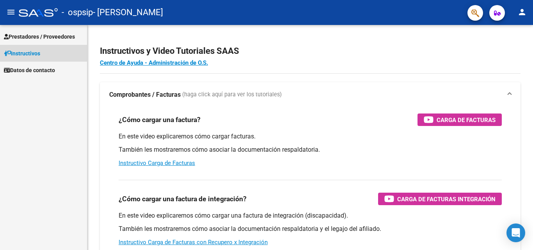
click at [39, 51] on span "Instructivos" at bounding box center [22, 53] width 36 height 9
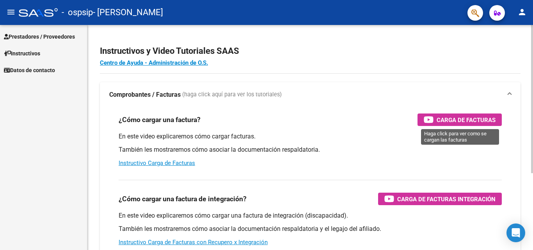
click at [440, 117] on span "Carga de Facturas" at bounding box center [465, 120] width 59 height 10
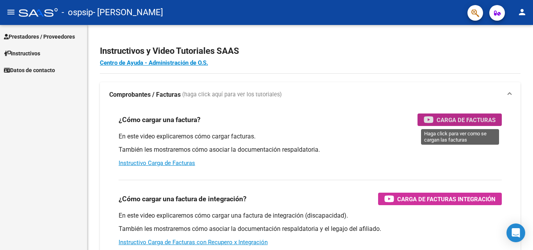
click at [44, 49] on link "Instructivos" at bounding box center [43, 53] width 87 height 17
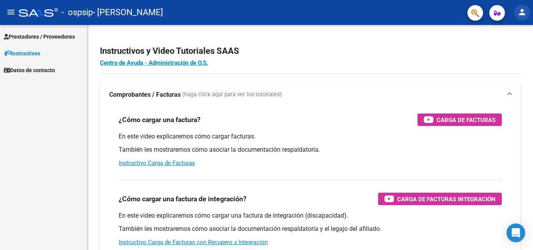
click at [519, 13] on mat-icon "person" at bounding box center [521, 11] width 9 height 9
click at [6, 11] on div at bounding box center [266, 125] width 533 height 250
click at [11, 11] on mat-icon "menu" at bounding box center [10, 11] width 9 height 9
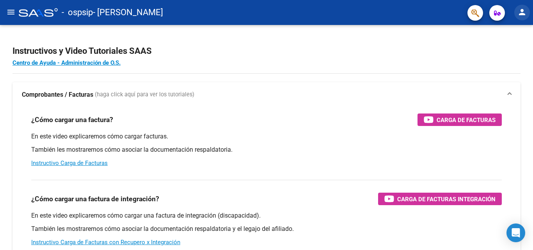
click at [522, 12] on mat-icon "person" at bounding box center [521, 11] width 9 height 9
click at [513, 30] on button "person Mi Perfil" at bounding box center [506, 32] width 48 height 19
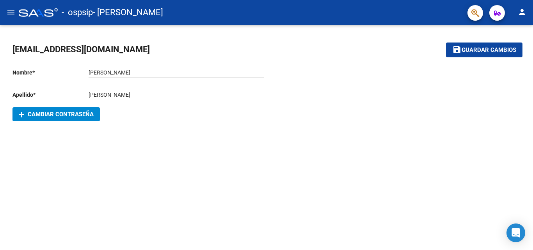
click at [13, 9] on mat-icon "menu" at bounding box center [10, 11] width 9 height 9
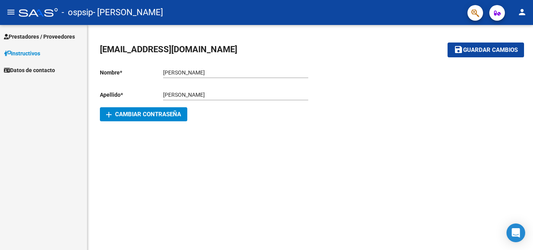
click at [36, 36] on span "Prestadores / Proveedores" at bounding box center [39, 36] width 71 height 9
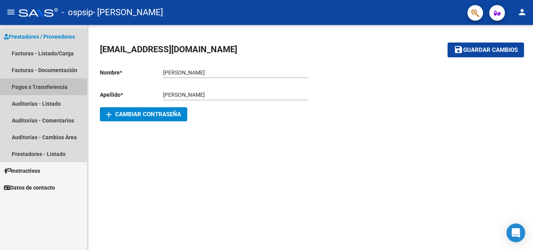
click at [48, 83] on link "Pagos x Transferencia" at bounding box center [43, 86] width 87 height 17
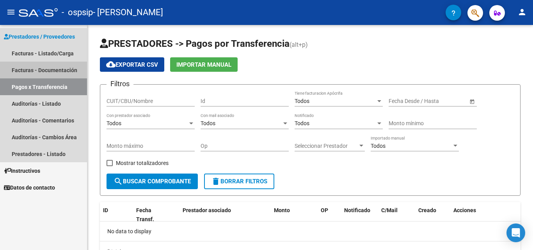
click at [49, 74] on link "Facturas - Documentación" at bounding box center [43, 70] width 87 height 17
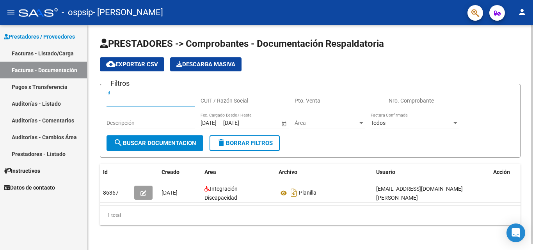
click at [166, 99] on input "Id" at bounding box center [150, 100] width 88 height 7
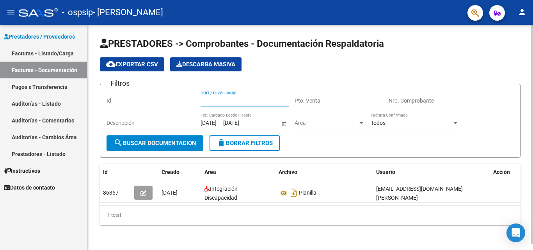
click at [227, 101] on input "CUIT / Razón Social" at bounding box center [244, 100] width 88 height 7
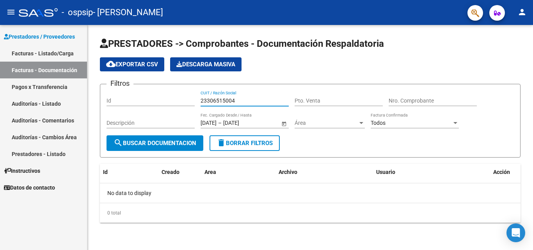
type input "23306515004"
click at [305, 99] on input "Pto. Venta" at bounding box center [338, 100] width 88 height 7
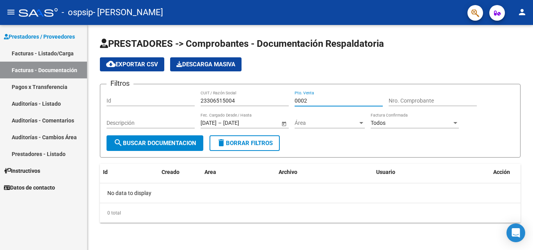
type input "0002"
click at [407, 99] on input "Nro. Comprobante" at bounding box center [432, 100] width 88 height 7
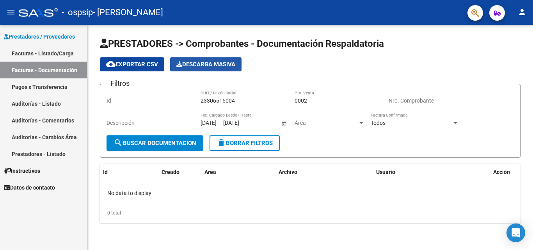
click at [211, 67] on span "Descarga Masiva" at bounding box center [205, 64] width 59 height 7
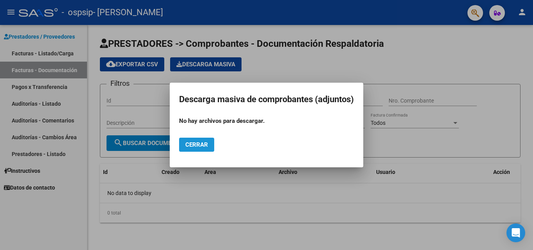
click at [202, 144] on span "Cerrar" at bounding box center [196, 144] width 23 height 7
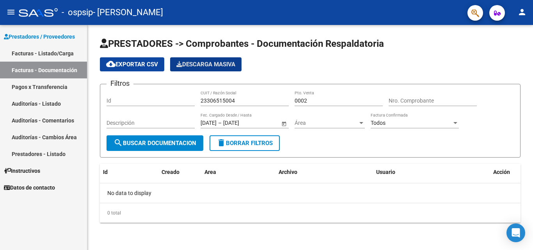
click at [186, 142] on span "search Buscar Documentacion" at bounding box center [154, 143] width 83 height 7
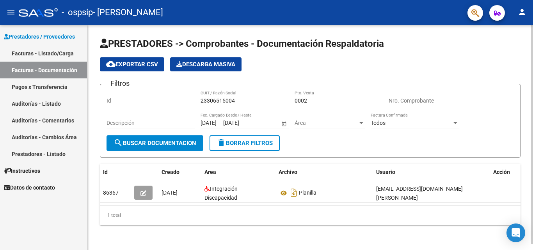
scroll to position [6, 0]
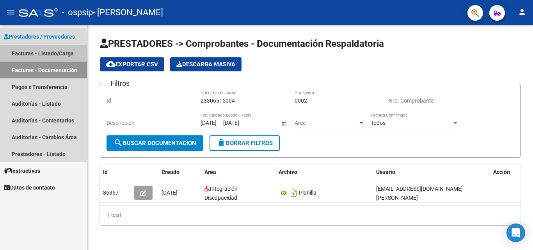
click at [46, 51] on link "Facturas - Listado/Carga" at bounding box center [43, 53] width 87 height 17
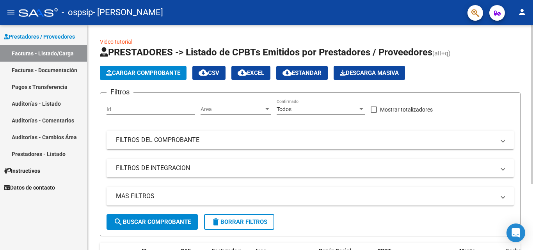
click at [222, 111] on span "Area" at bounding box center [231, 109] width 63 height 7
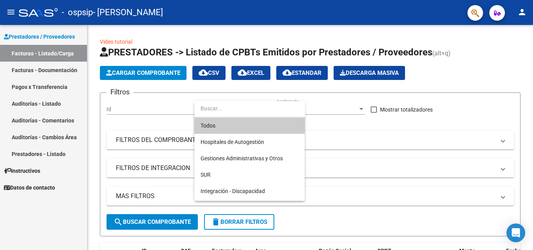
click at [155, 108] on div at bounding box center [266, 125] width 533 height 250
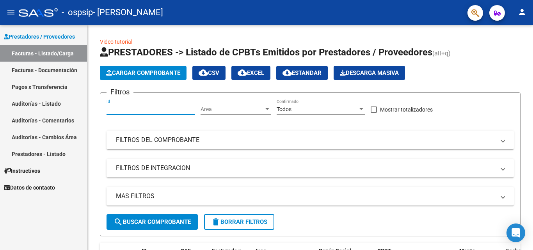
click at [155, 108] on input "Id" at bounding box center [150, 109] width 88 height 7
click at [212, 110] on span "Area" at bounding box center [231, 109] width 63 height 7
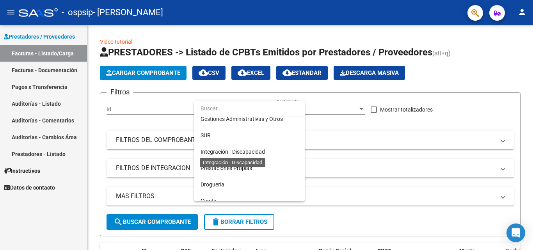
scroll to position [39, 0]
click at [232, 152] on span "Integración - Discapacidad" at bounding box center [232, 152] width 64 height 6
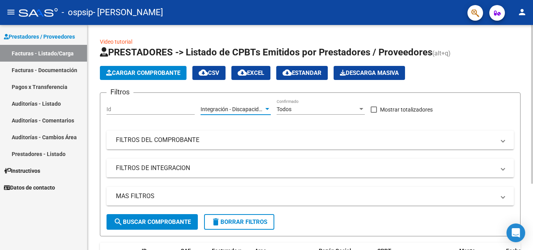
click at [304, 108] on div "Todos" at bounding box center [316, 109] width 81 height 7
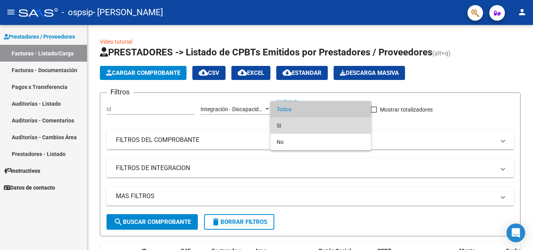
click at [294, 124] on span "Si" at bounding box center [320, 125] width 88 height 16
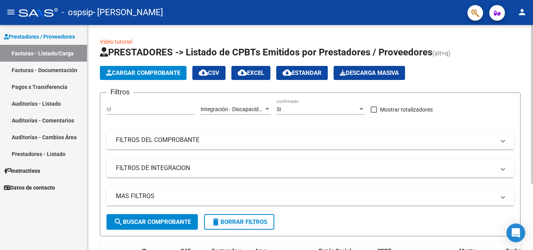
click at [192, 144] on mat-panel-title "FILTROS DEL COMPROBANTE" at bounding box center [305, 140] width 379 height 9
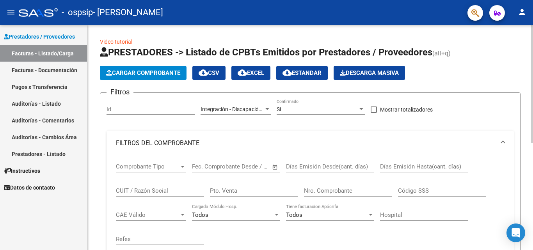
click at [165, 166] on span "Comprobante Tipo" at bounding box center [147, 166] width 63 height 7
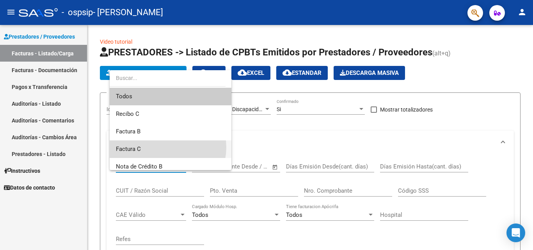
click at [164, 147] on span "Factura C" at bounding box center [170, 149] width 109 height 18
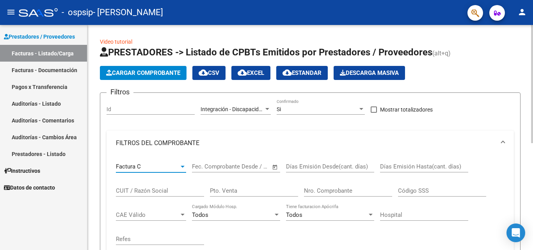
click at [230, 168] on input "text" at bounding box center [243, 166] width 38 height 7
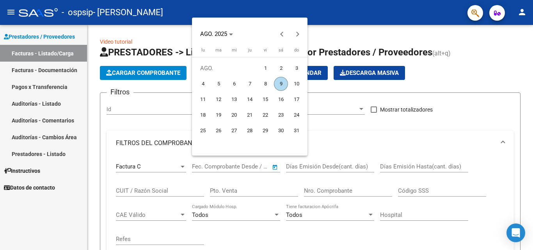
click at [280, 84] on span "9" at bounding box center [281, 84] width 14 height 14
type input "[DATE]"
click at [281, 85] on span "9" at bounding box center [281, 84] width 14 height 14
type input "[DATE]"
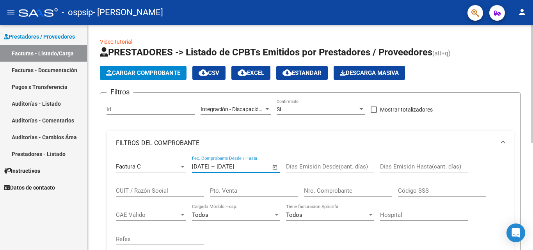
click at [333, 165] on input "Días Emisión Desde(cant. días)" at bounding box center [330, 166] width 88 height 7
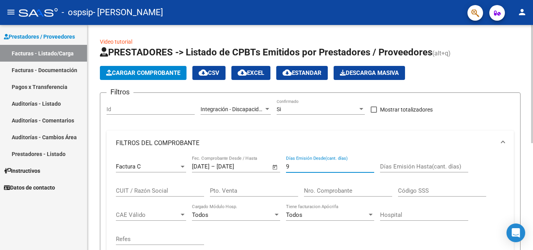
type input "9"
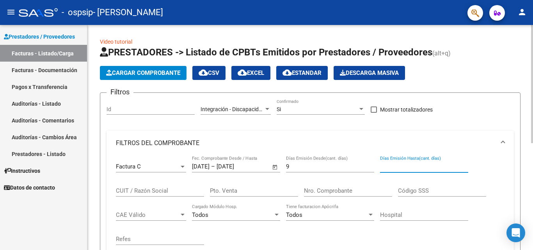
click at [395, 169] on input "Días Emisión Hasta(cant. días)" at bounding box center [424, 166] width 88 height 7
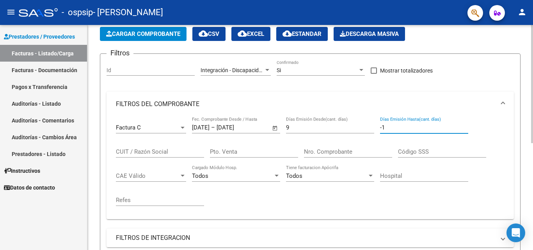
type input "-1"
click at [150, 153] on input "CUIT / Razón Social" at bounding box center [160, 151] width 88 height 7
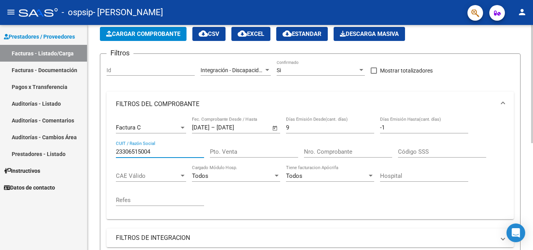
type input "23306515004"
click at [219, 152] on input "Pto. Venta" at bounding box center [254, 151] width 88 height 7
type input "0002"
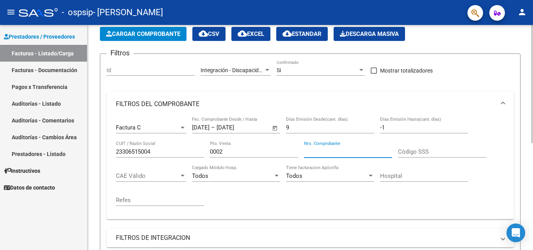
click at [327, 154] on input "Nro. Comprobante" at bounding box center [348, 151] width 88 height 7
type input "901"
click at [140, 178] on span "CAE Válido" at bounding box center [147, 175] width 63 height 7
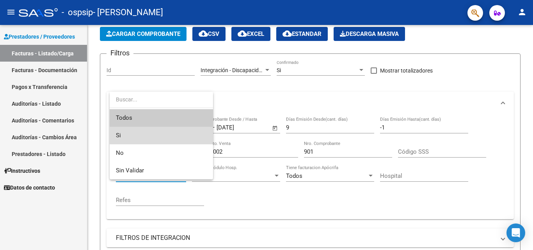
click at [146, 138] on span "Si" at bounding box center [161, 136] width 91 height 18
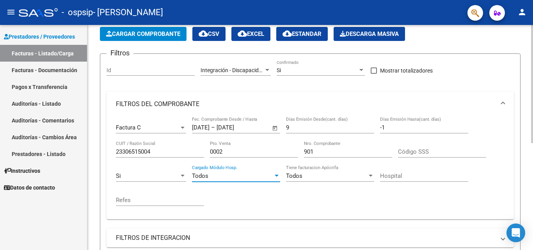
click at [209, 175] on div "Todos" at bounding box center [232, 175] width 81 height 7
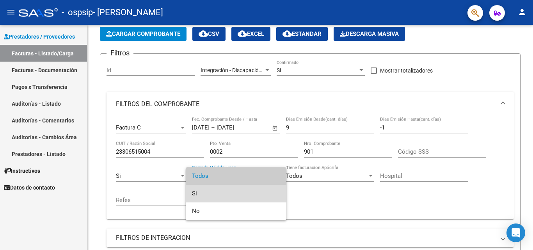
click at [211, 192] on span "Si" at bounding box center [236, 194] width 88 height 18
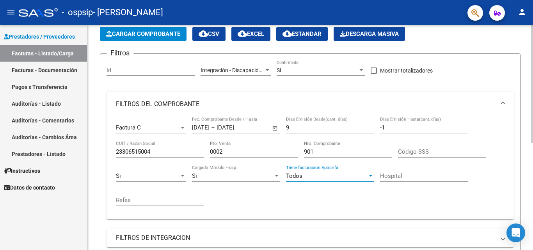
click at [306, 177] on div "Todos" at bounding box center [326, 175] width 81 height 7
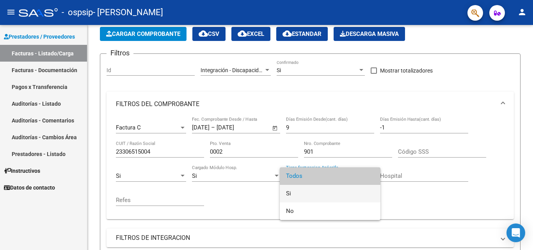
click at [303, 192] on span "Si" at bounding box center [330, 194] width 88 height 18
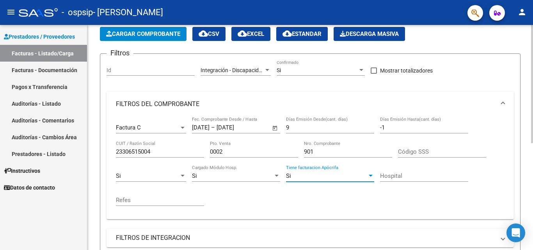
click at [306, 175] on div "Si" at bounding box center [326, 175] width 81 height 7
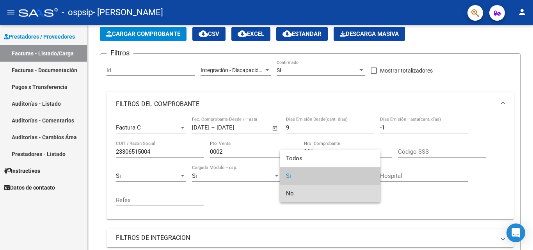
click at [305, 192] on span "No" at bounding box center [330, 194] width 88 height 18
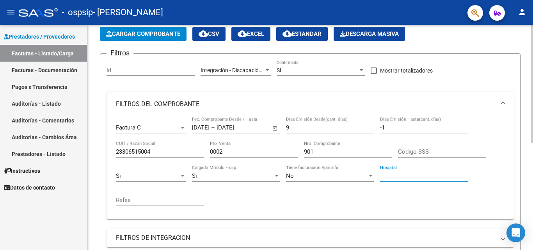
click at [391, 174] on input "Hospital" at bounding box center [424, 175] width 88 height 7
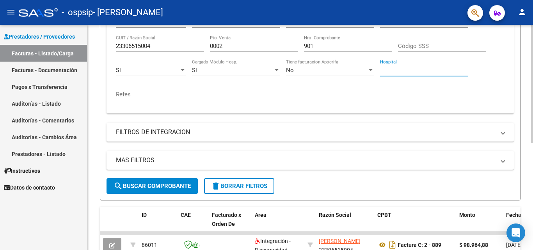
scroll to position [156, 0]
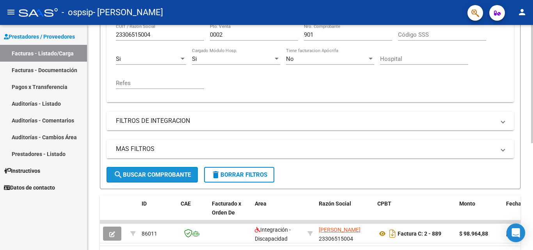
click at [170, 170] on button "search Buscar Comprobante" at bounding box center [151, 175] width 91 height 16
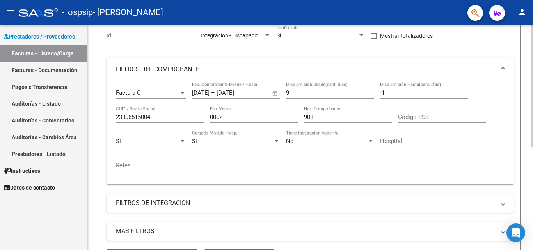
scroll to position [0, 0]
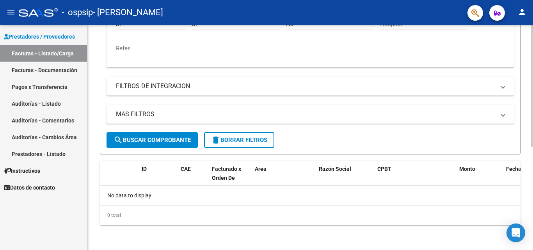
click at [164, 140] on span "search Buscar Comprobante" at bounding box center [151, 139] width 77 height 7
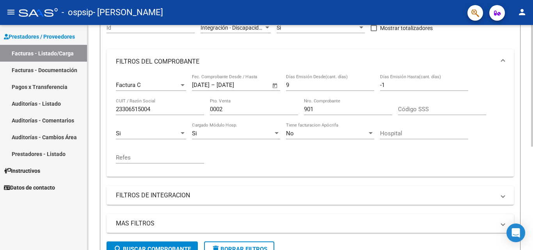
scroll to position [35, 0]
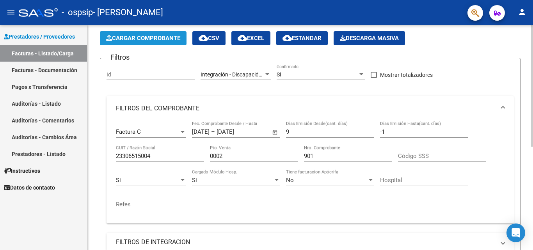
click at [154, 33] on button "Cargar Comprobante" at bounding box center [143, 38] width 87 height 14
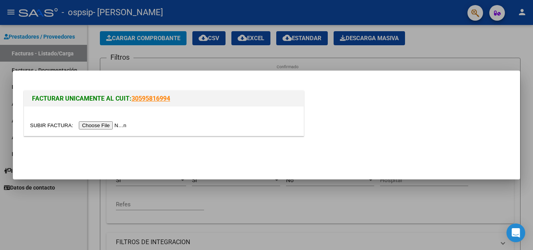
click at [99, 124] on input "file" at bounding box center [79, 125] width 99 height 8
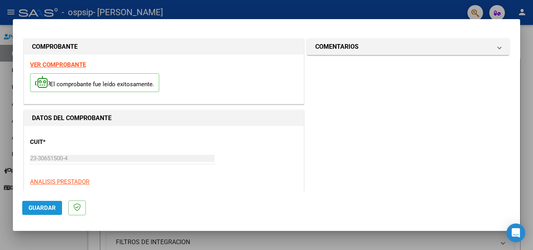
click at [48, 205] on span "Guardar" at bounding box center [41, 207] width 27 height 7
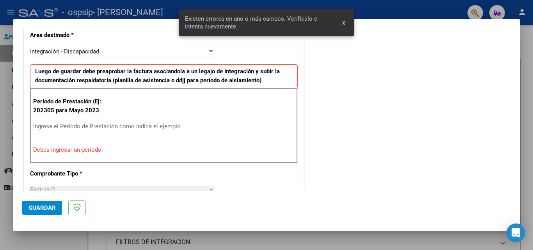
scroll to position [176, 0]
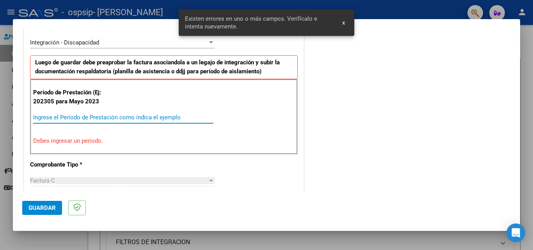
click at [83, 118] on input "Ingrese el Período de Prestación como indica el ejemplo" at bounding box center [123, 117] width 180 height 7
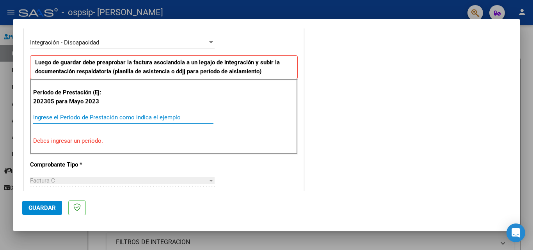
click at [83, 118] on input "Ingrese el Período de Prestación como indica el ejemplo" at bounding box center [123, 117] width 180 height 7
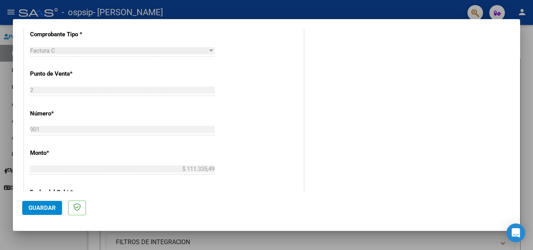
scroll to position [332, 0]
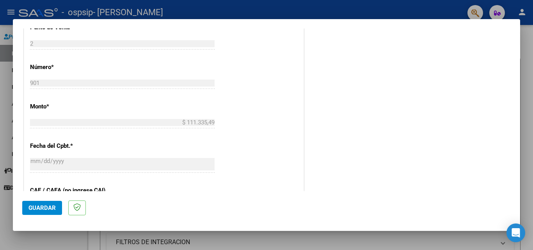
type input "202507"
click at [46, 210] on span "Guardar" at bounding box center [41, 207] width 27 height 7
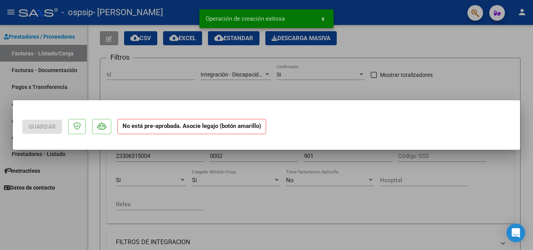
scroll to position [0, 0]
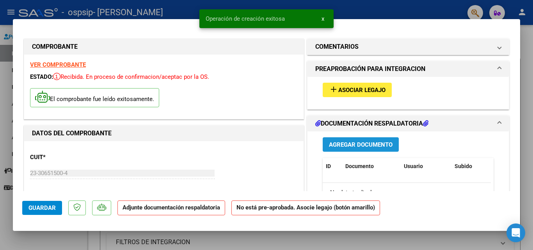
click at [350, 141] on span "Agregar Documento" at bounding box center [361, 144] width 64 height 7
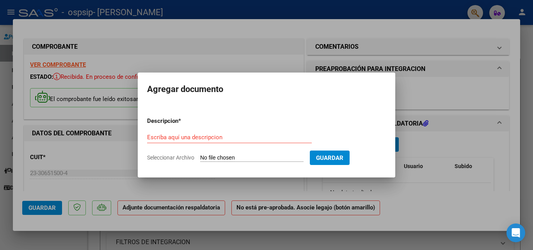
click at [230, 157] on input "Seleccionar Archivo" at bounding box center [251, 157] width 103 height 7
type input "C:\fakepath\[PERSON_NAME] planilla.jpg"
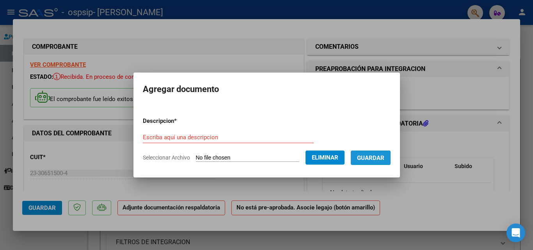
click at [384, 156] on span "Guardar" at bounding box center [370, 157] width 27 height 7
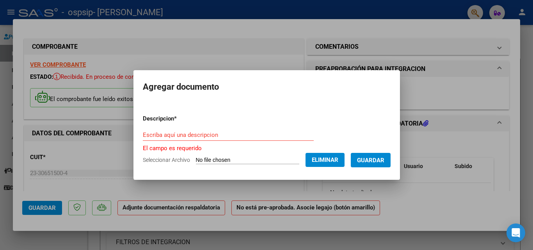
click at [242, 136] on input "Escriba aquí una descripcion" at bounding box center [228, 134] width 171 height 7
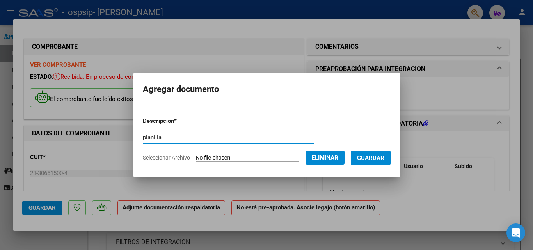
type input "planilla"
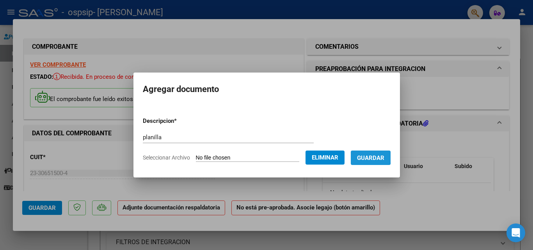
click at [369, 157] on span "Guardar" at bounding box center [370, 157] width 27 height 7
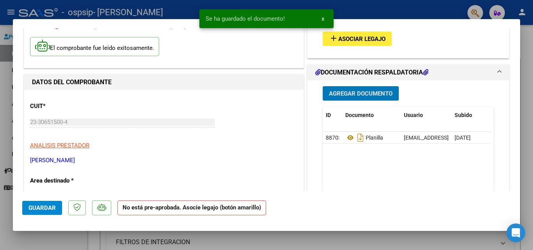
scroll to position [78, 0]
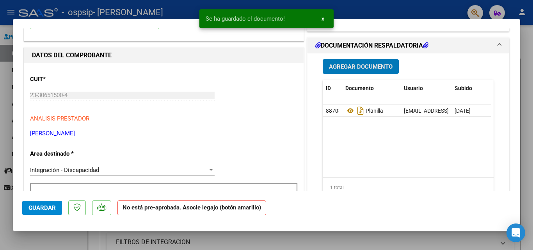
click at [46, 206] on span "Guardar" at bounding box center [41, 207] width 27 height 7
click at [44, 209] on span "Guardar" at bounding box center [41, 207] width 27 height 7
type input "$ 0,00"
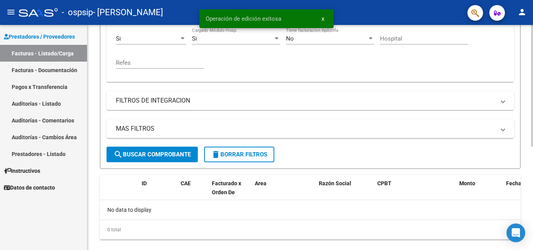
scroll to position [191, 0]
